Goal: Transaction & Acquisition: Purchase product/service

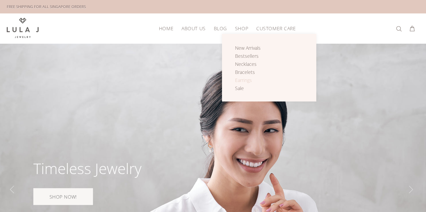
click at [247, 79] on span "Earrings" at bounding box center [243, 80] width 17 height 6
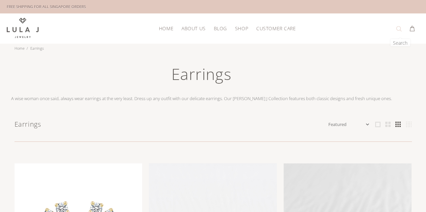
click at [396, 29] on button at bounding box center [399, 29] width 9 height 11
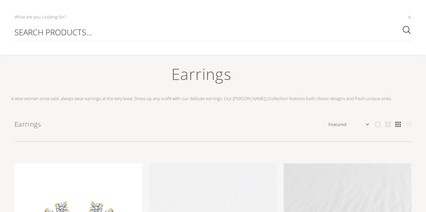
click at [261, 31] on input "SEARCH PRODUCTS..." at bounding box center [212, 32] width 397 height 19
type input "[PERSON_NAME]"
click at [400, 24] on button "submit" at bounding box center [405, 30] width 11 height 13
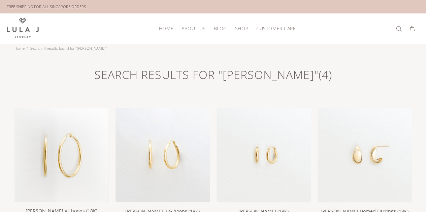
drag, startPoint x: 425, startPoint y: 31, endPoint x: 425, endPoint y: 39, distance: 8.1
click at [425, 39] on div "HOME About Us Blog Shop New Arrivals Bestsellers Necklaces Bracelets Earrings S…" at bounding box center [213, 28] width 426 height 30
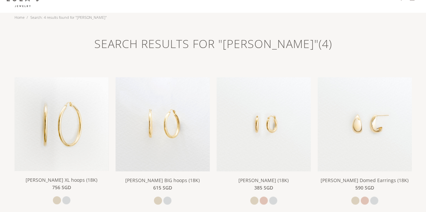
scroll to position [31, 0]
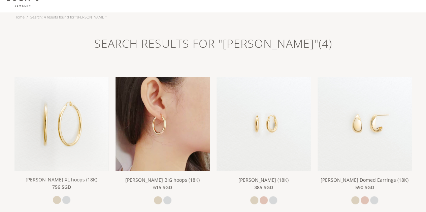
click at [160, 121] on img at bounding box center [162, 124] width 94 height 94
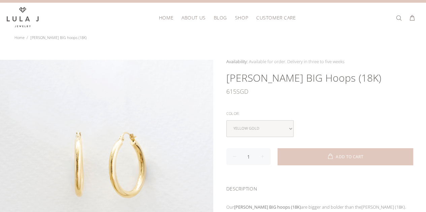
scroll to position [14, 0]
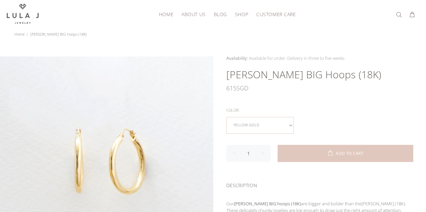
click at [293, 126] on select "yellow gold white gold" at bounding box center [259, 125] width 67 height 17
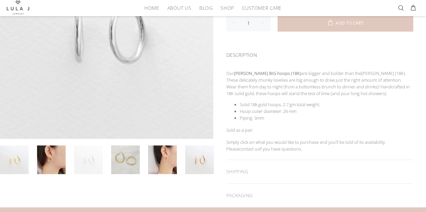
scroll to position [146, 0]
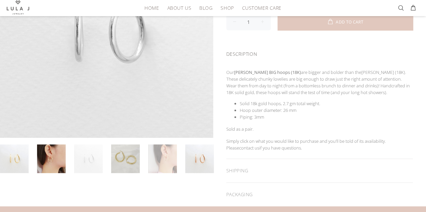
click at [165, 165] on link at bounding box center [162, 159] width 29 height 29
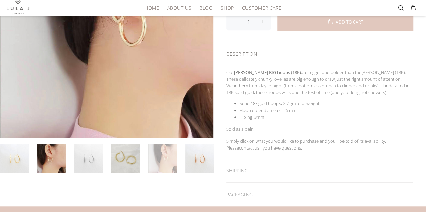
scroll to position [102, 0]
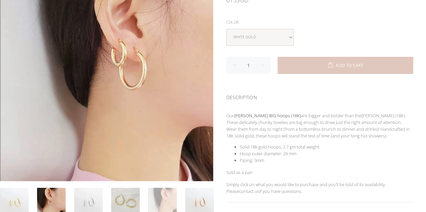
scroll to position [14, 0]
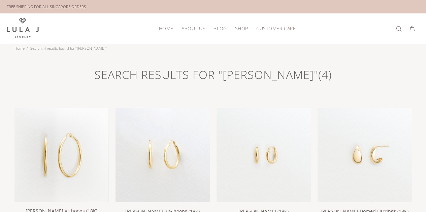
scroll to position [31, 0]
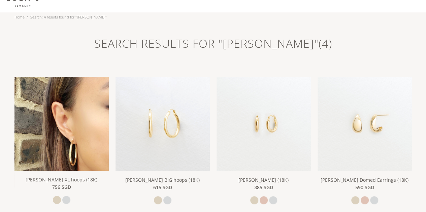
click at [58, 127] on img at bounding box center [61, 132] width 94 height 111
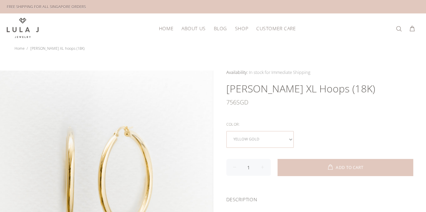
click at [289, 140] on select "yellow gold white gold" at bounding box center [259, 139] width 67 height 17
click at [408, 69] on li "Availability: In stock for Immediate Shipping Many In stock for Immediate Shipp…" at bounding box center [319, 72] width 187 height 7
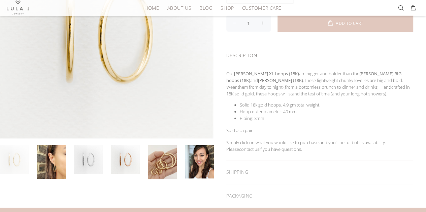
scroll to position [163, 0]
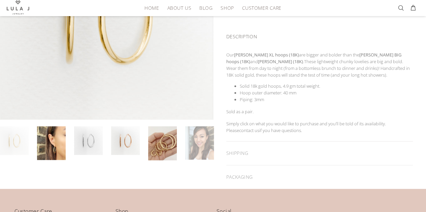
click at [203, 154] on link at bounding box center [199, 143] width 29 height 33
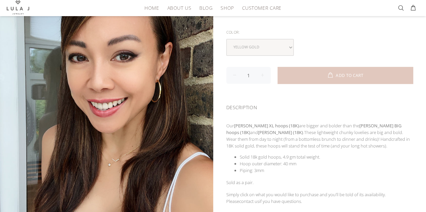
scroll to position [92, 0]
